Goal: Transaction & Acquisition: Purchase product/service

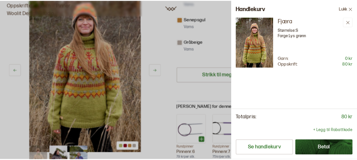
scroll to position [309, 0]
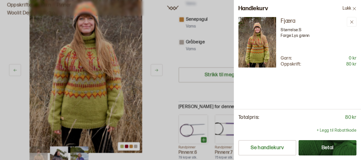
click at [324, 149] on button "Betal" at bounding box center [328, 147] width 58 height 15
click at [156, 81] on div at bounding box center [180, 80] width 361 height 160
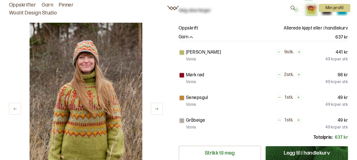
scroll to position [215, 0]
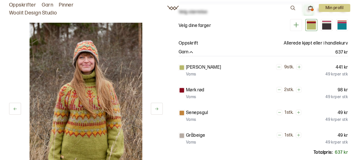
click at [190, 50] on icon "button" at bounding box center [191, 53] width 6 height 6
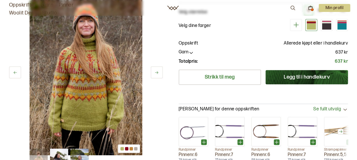
click at [192, 49] on div "Garn" at bounding box center [186, 52] width 15 height 7
click at [190, 50] on icon "button" at bounding box center [191, 53] width 6 height 6
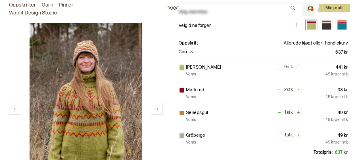
click at [340, 64] on p "441 kr" at bounding box center [342, 67] width 12 height 7
click at [180, 65] on div at bounding box center [181, 67] width 5 height 5
click at [151, 64] on div "1 av 3" at bounding box center [86, 103] width 154 height 160
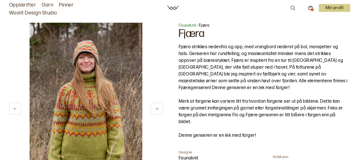
scroll to position [0, 0]
click at [311, 6] on icon at bounding box center [310, 7] width 5 height 5
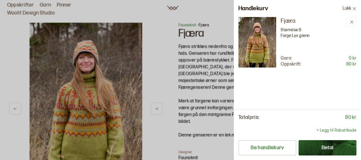
click at [355, 7] on icon at bounding box center [354, 9] width 4 height 4
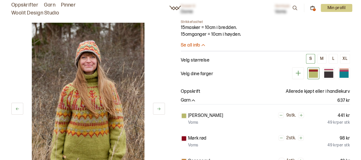
scroll to position [176, 0]
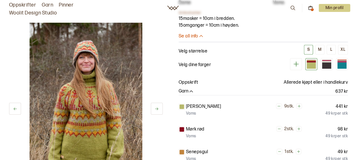
click at [296, 60] on icon at bounding box center [295, 63] width 7 height 7
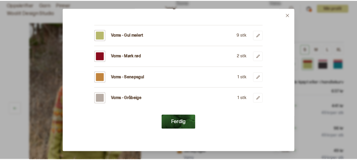
scroll to position [0, 0]
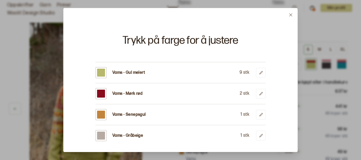
click at [292, 14] on icon at bounding box center [291, 15] width 4 height 4
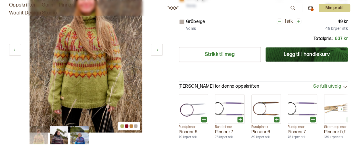
scroll to position [329, 0]
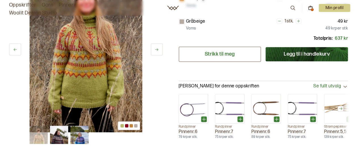
click at [214, 49] on link "Strikk til meg" at bounding box center [220, 54] width 82 height 15
